Goal: Task Accomplishment & Management: Complete application form

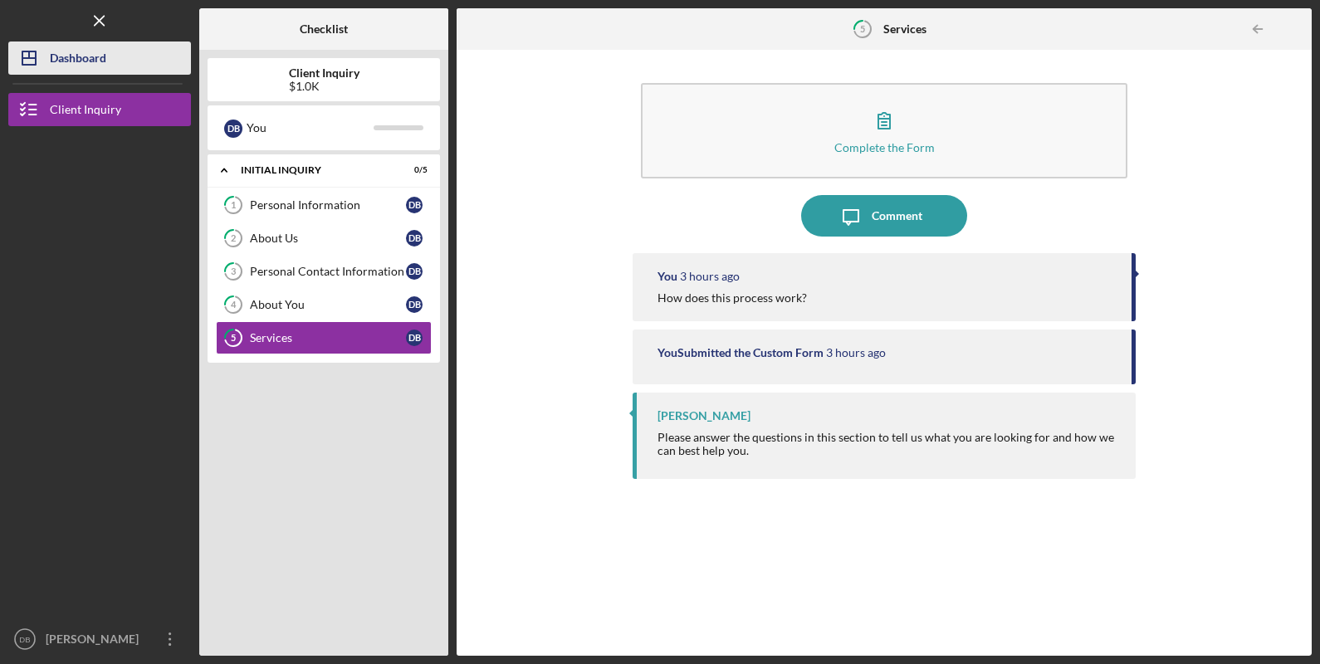
click at [90, 62] on div "Dashboard" at bounding box center [78, 60] width 56 height 37
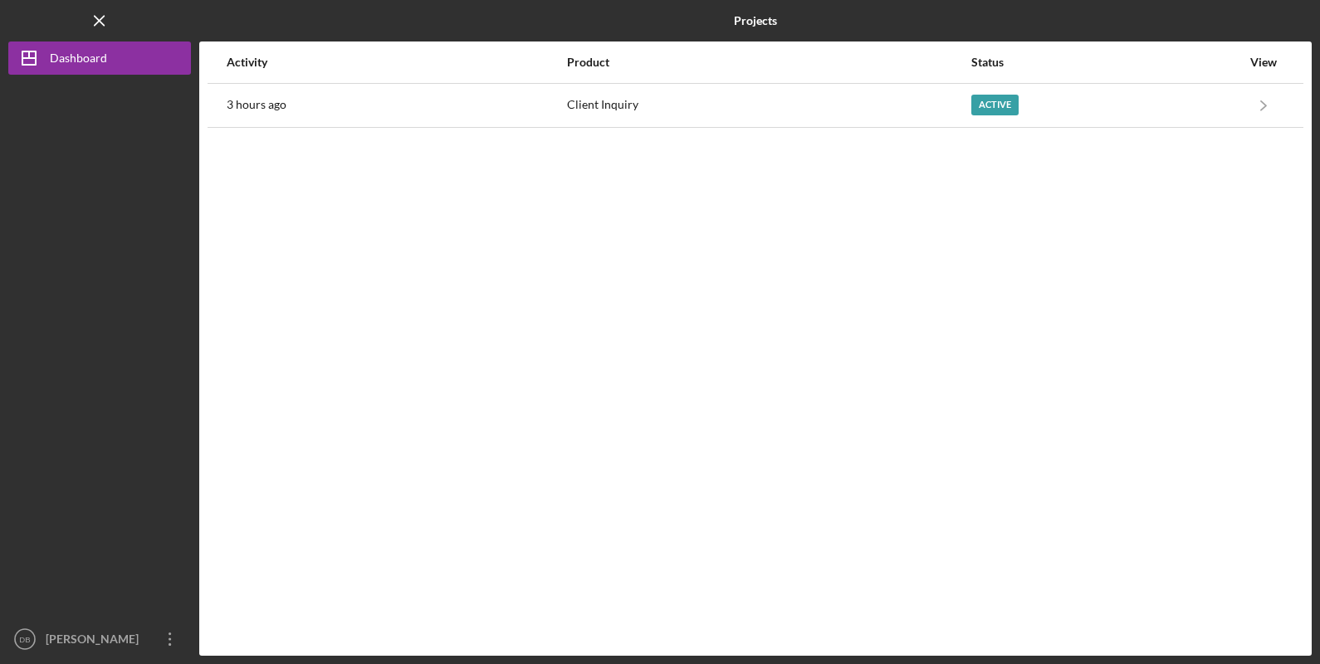
drag, startPoint x: 66, startPoint y: 605, endPoint x: 47, endPoint y: 619, distance: 22.6
click at [57, 609] on div at bounding box center [99, 349] width 183 height 548
click at [47, 619] on div at bounding box center [99, 349] width 183 height 548
click at [66, 650] on div "[PERSON_NAME]" at bounding box center [96, 641] width 108 height 37
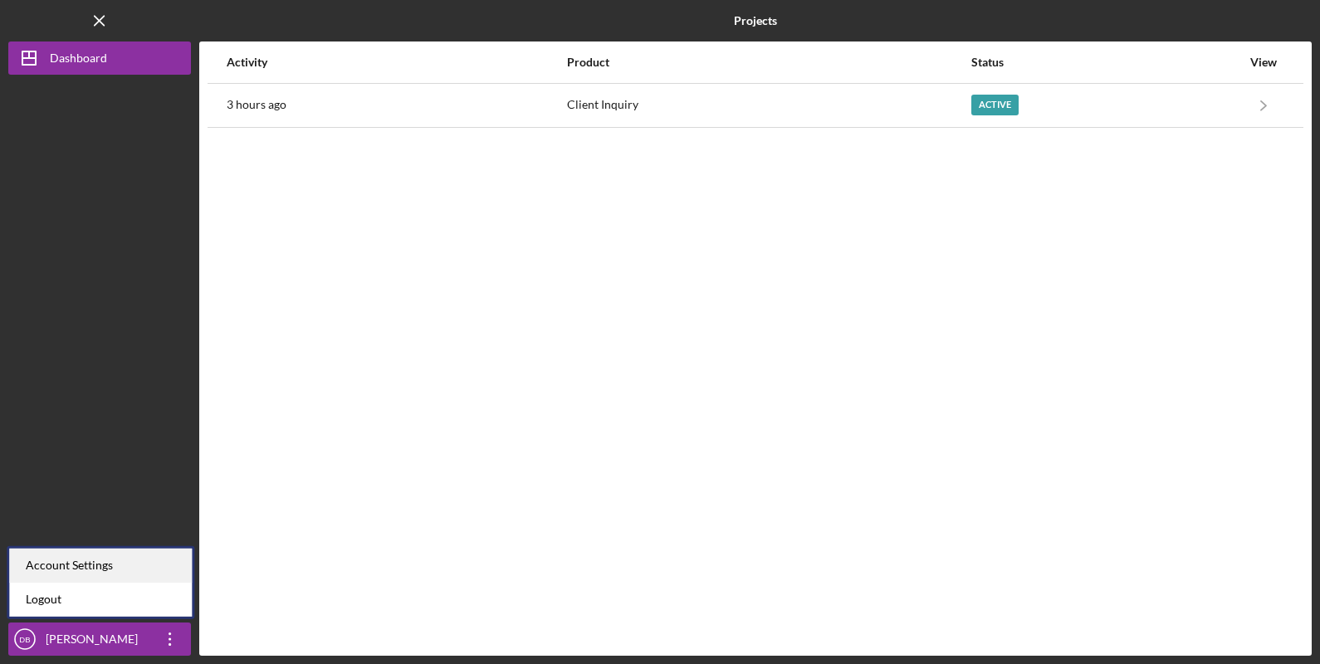
click at [90, 556] on div "Account Settings" at bounding box center [100, 566] width 183 height 34
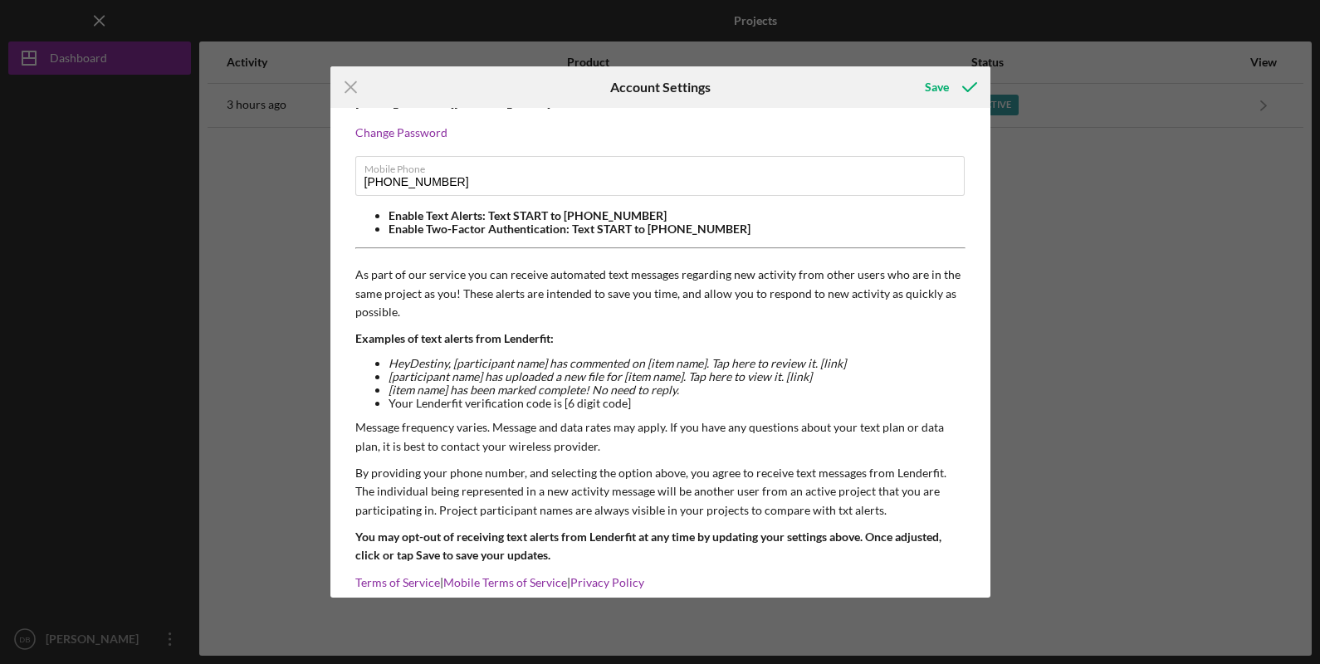
scroll to position [75, 0]
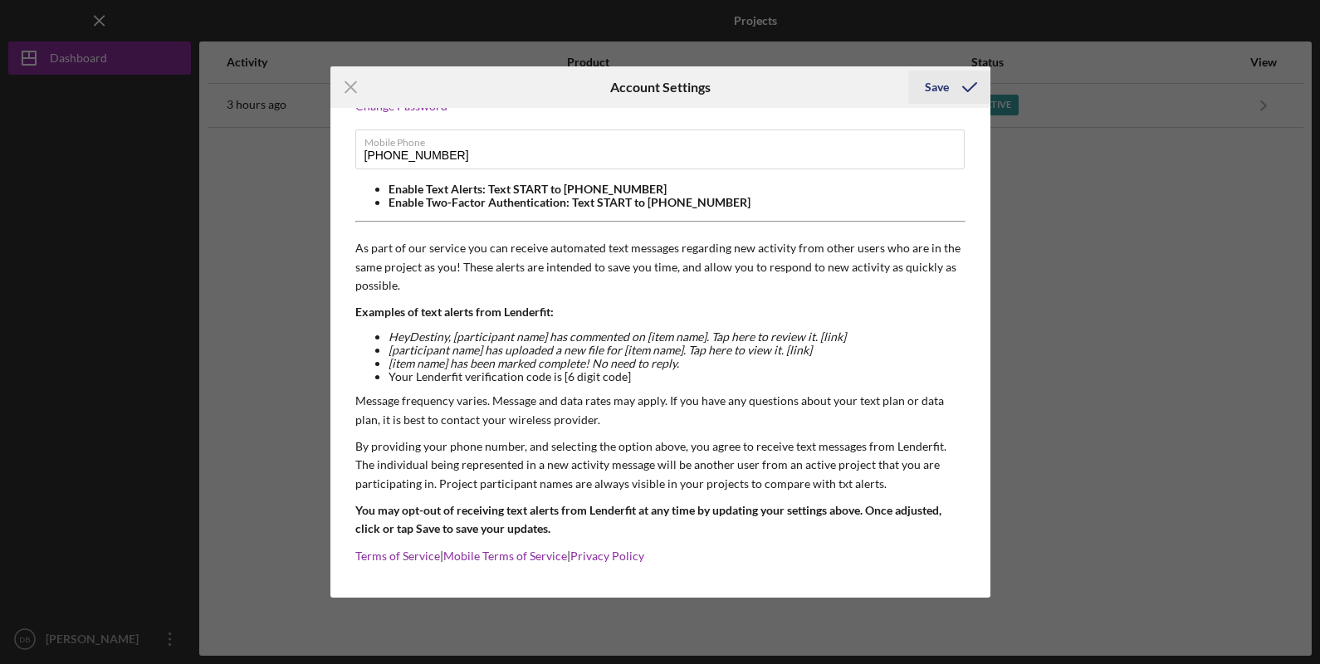
click at [944, 78] on div "Save" at bounding box center [937, 87] width 24 height 33
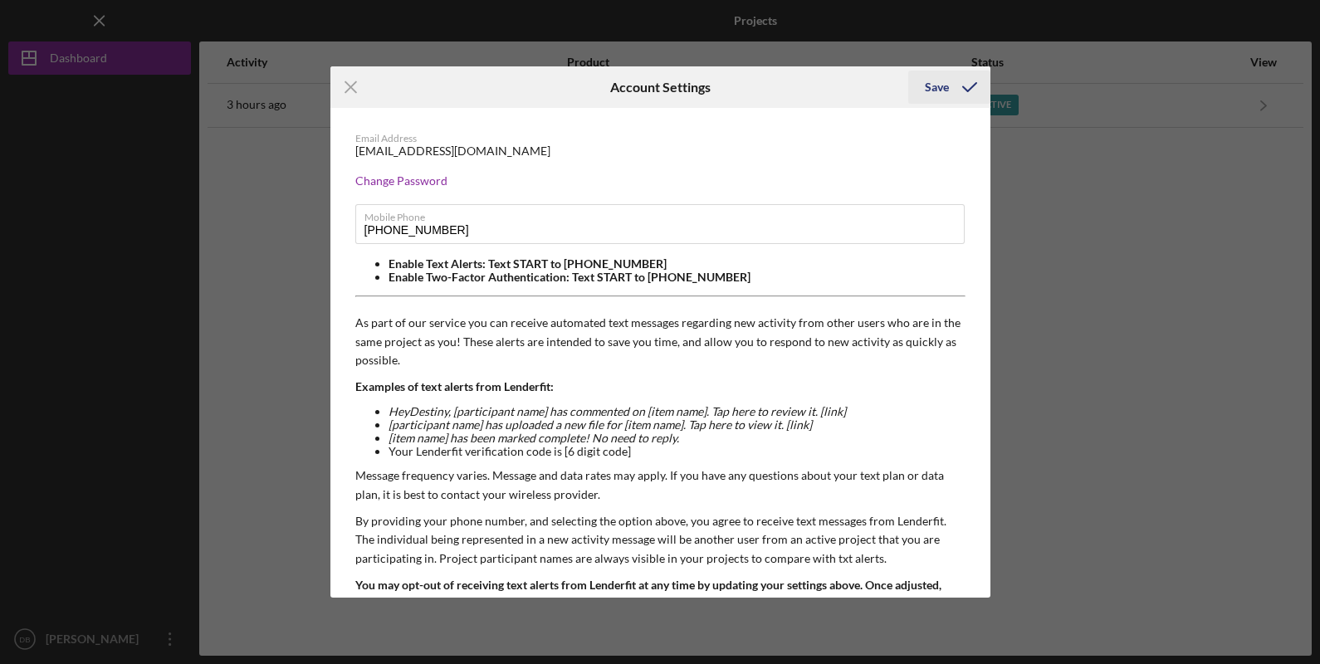
click at [964, 88] on polyline "submit" at bounding box center [969, 87] width 13 height 8
click at [941, 80] on div "Save" at bounding box center [937, 87] width 24 height 33
click at [340, 84] on icon "Icon/Menu Close" at bounding box center [351, 87] width 42 height 42
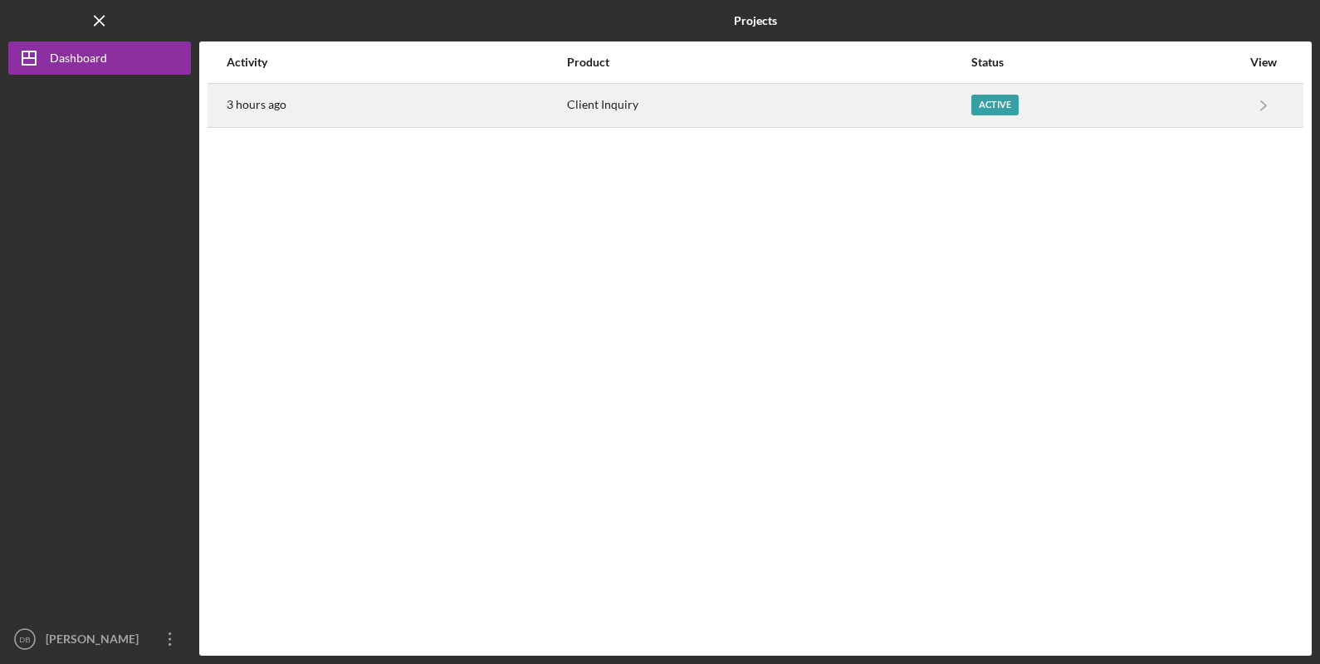
click at [988, 105] on div "Active" at bounding box center [994, 105] width 47 height 21
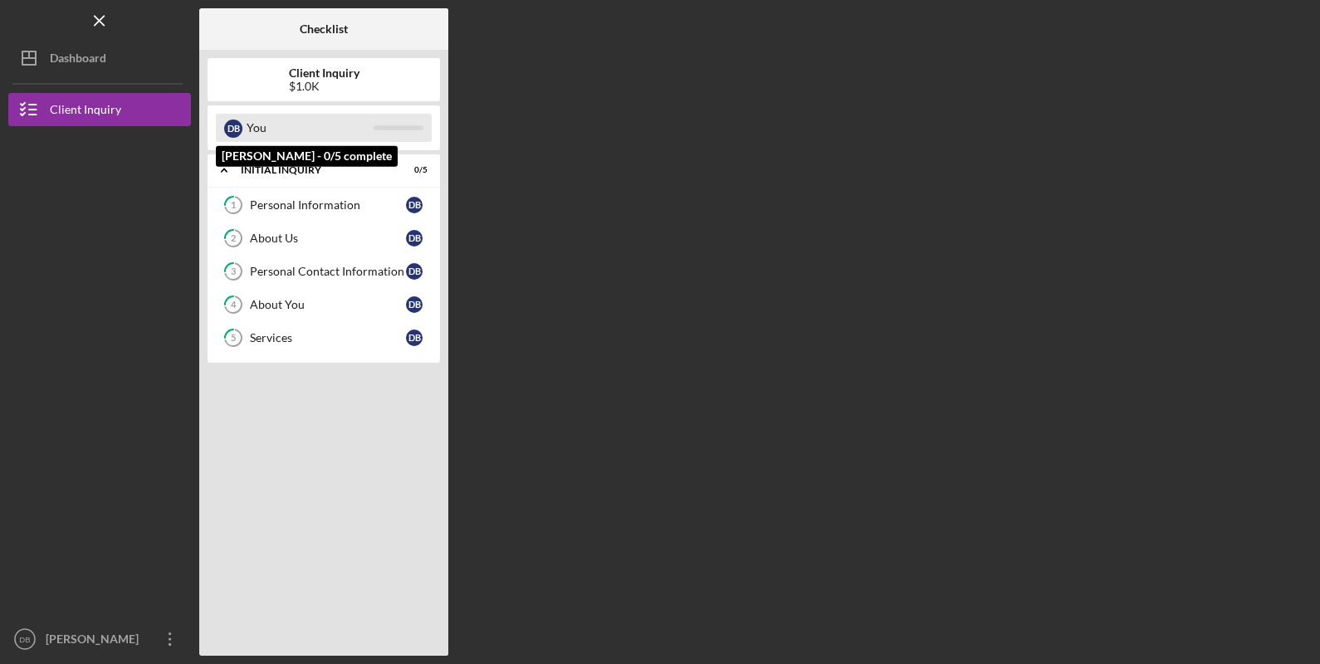
click at [314, 120] on div "You" at bounding box center [310, 128] width 127 height 28
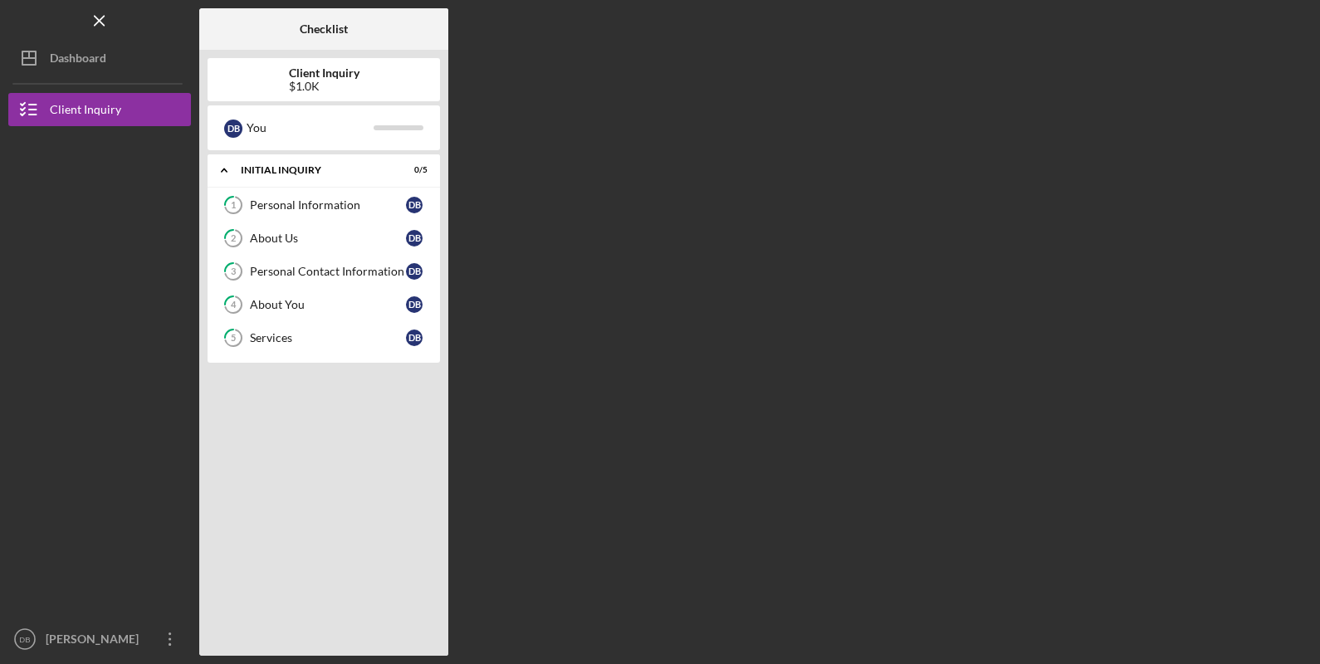
drag, startPoint x: 366, startPoint y: 175, endPoint x: 374, endPoint y: 208, distance: 34.0
click at [366, 175] on div "Icon/Expander Initial Inquiry 0 / 5" at bounding box center [324, 171] width 232 height 34
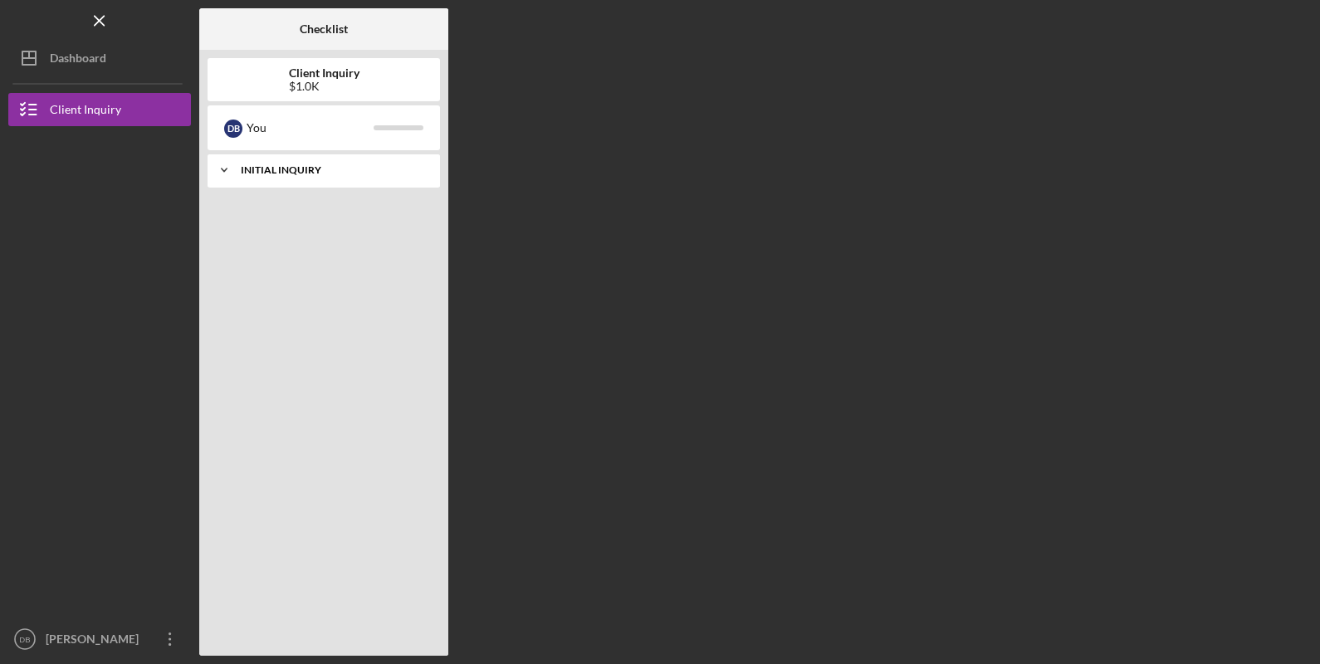
click at [374, 165] on div "Initial Inquiry" at bounding box center [330, 170] width 178 height 10
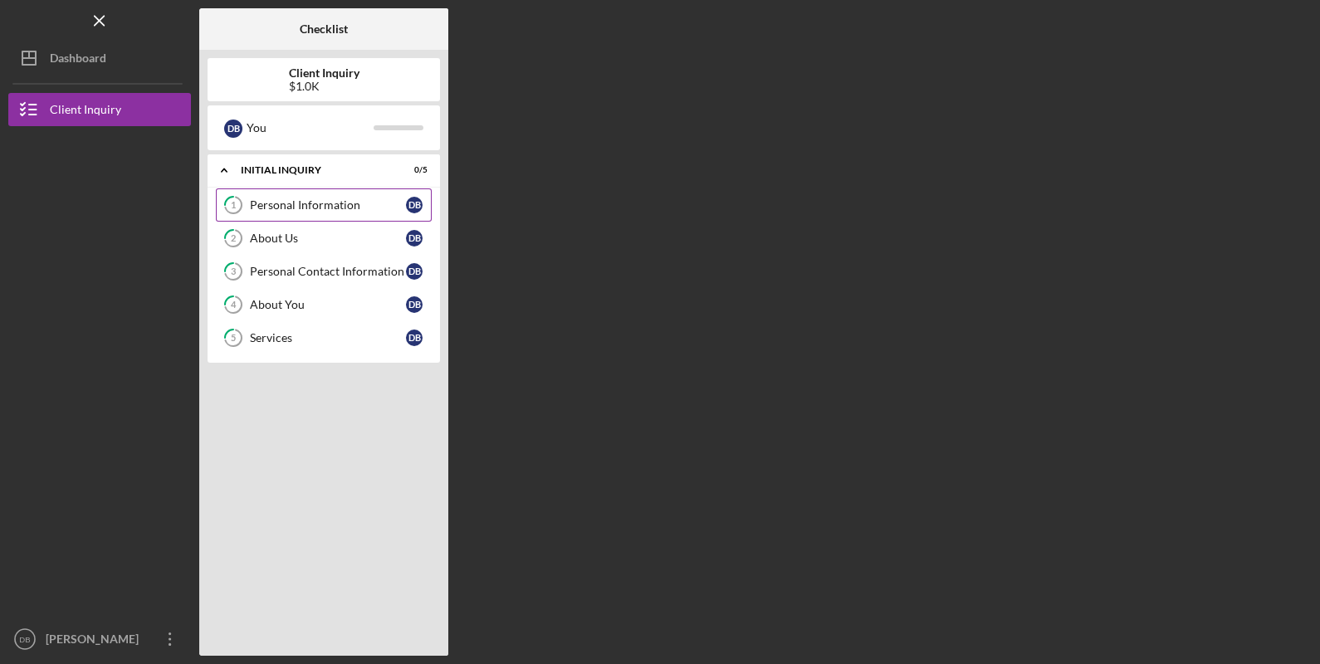
click at [364, 204] on div "Personal Information" at bounding box center [328, 204] width 156 height 13
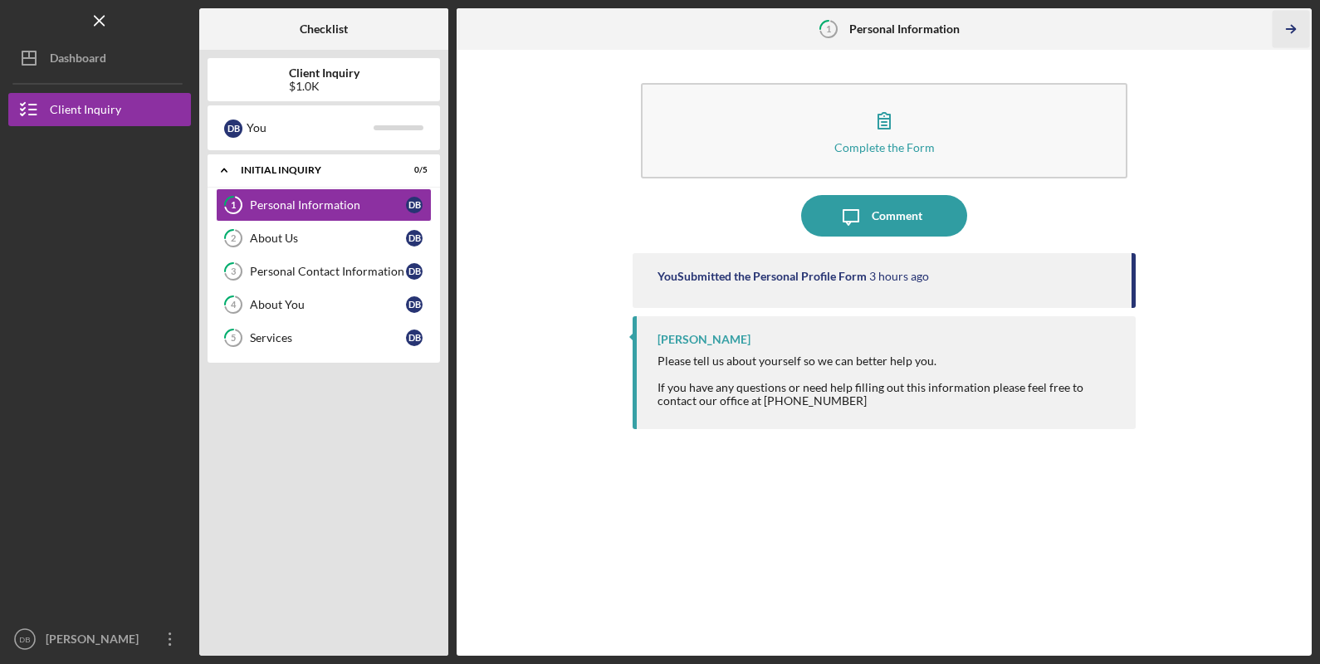
click at [1302, 35] on icon "Icon/Table Pagination Arrow" at bounding box center [1290, 29] width 37 height 37
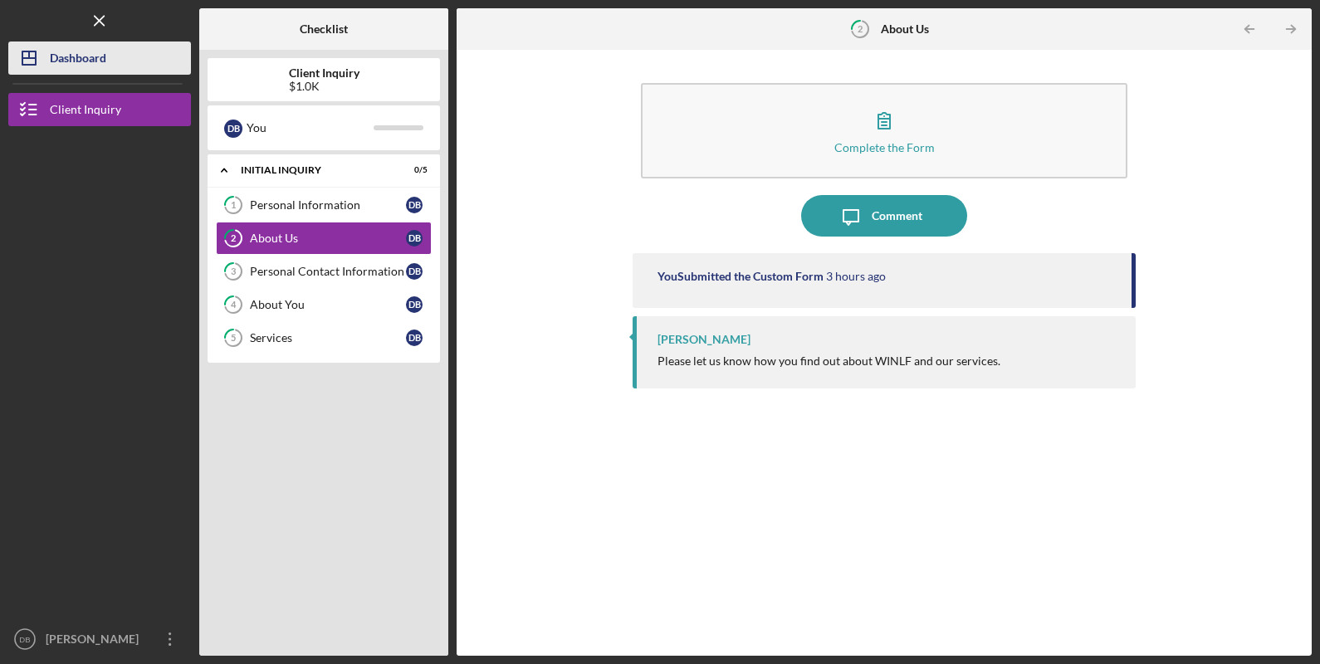
click at [75, 62] on div "Dashboard" at bounding box center [78, 60] width 56 height 37
